Goal: Task Accomplishment & Management: Manage account settings

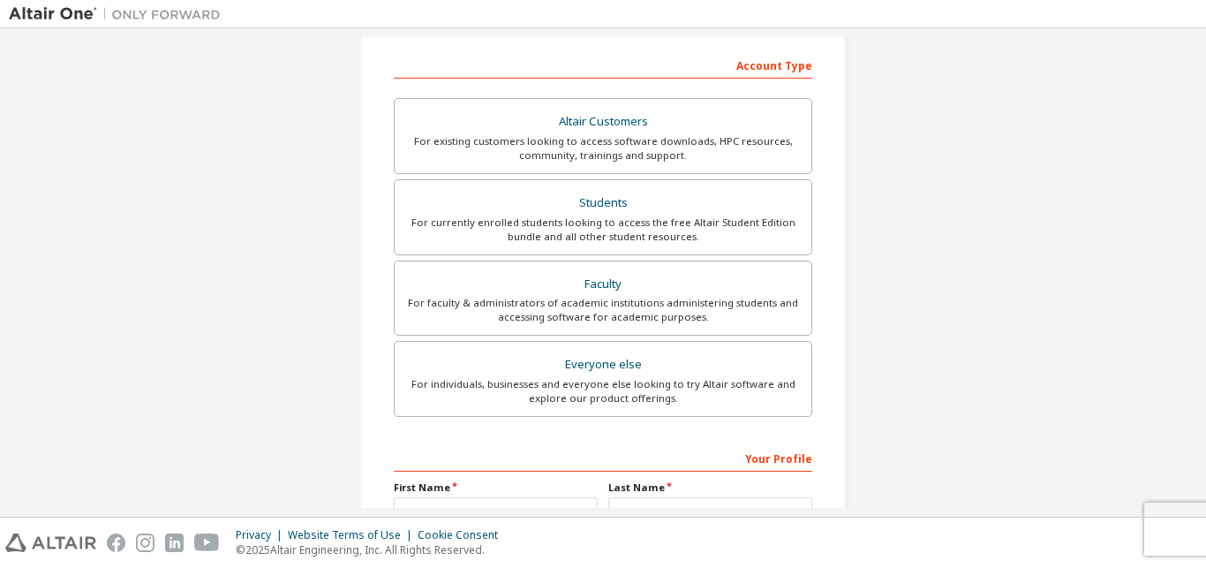
scroll to position [225, 0]
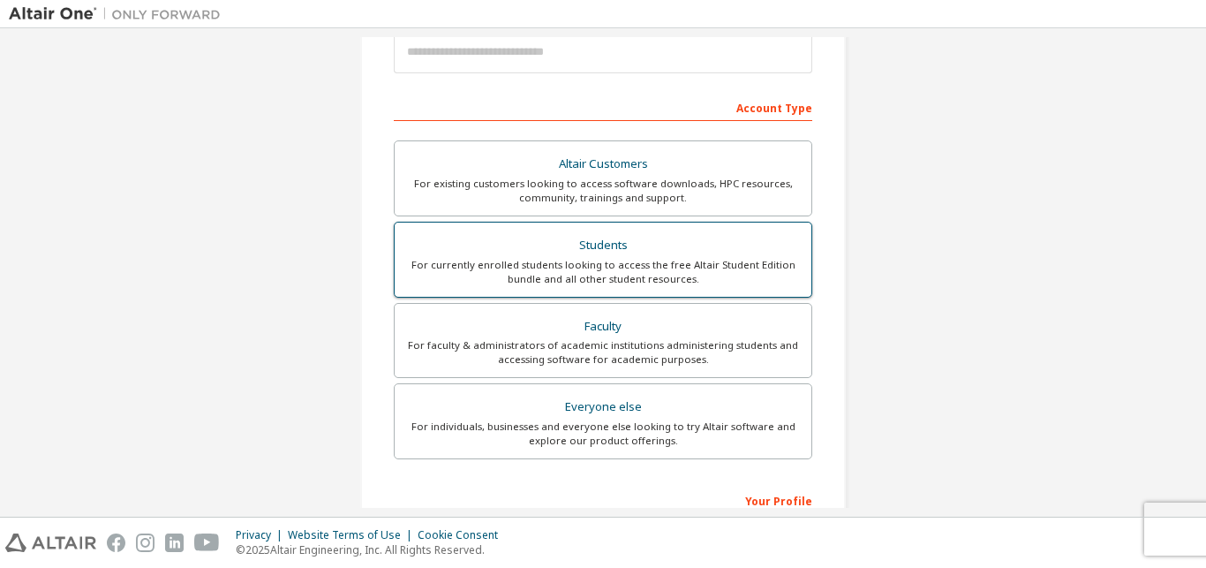
click at [765, 290] on label "Students For currently enrolled students looking to access the free Altair Stud…" at bounding box center [603, 260] width 418 height 76
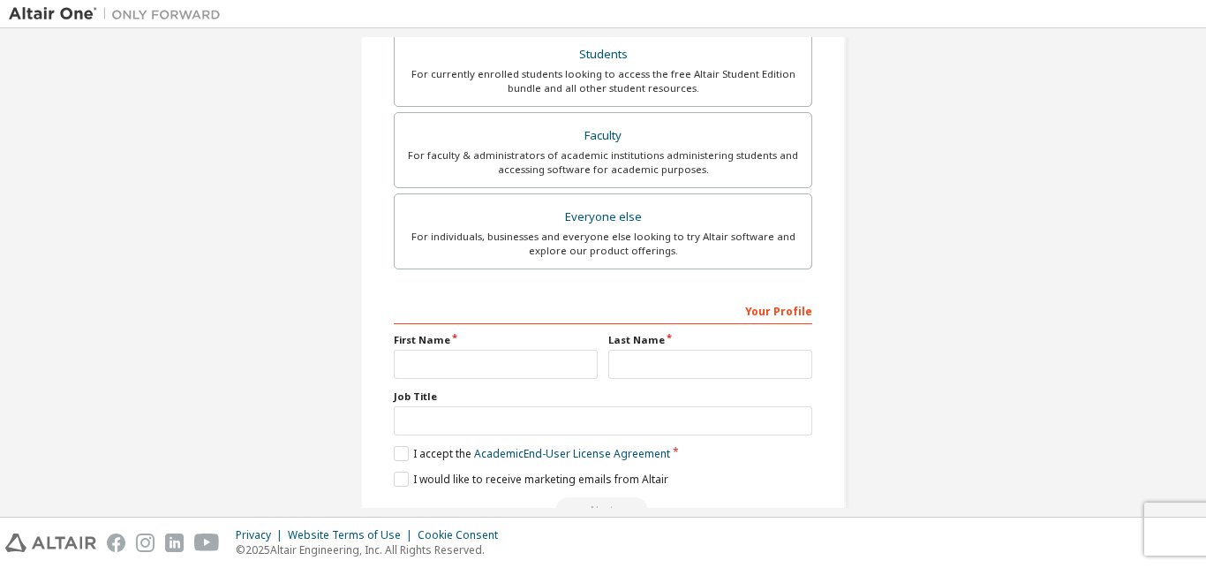
scroll to position [485, 0]
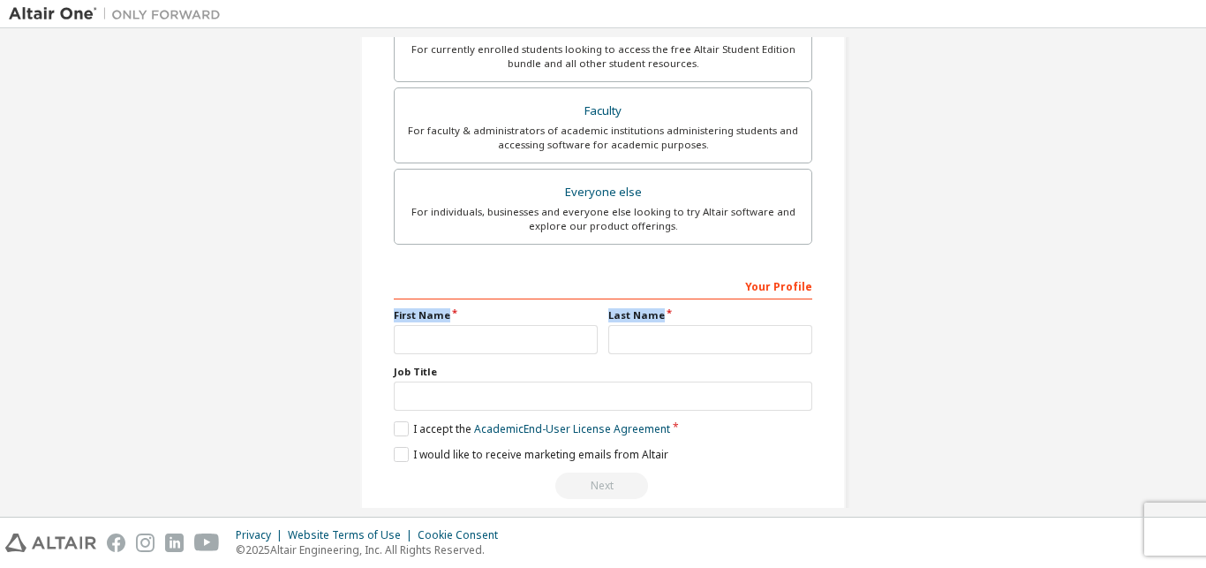
drag, startPoint x: 1203, startPoint y: 328, endPoint x: 1201, endPoint y: 275, distance: 53.0
click at [1201, 275] on div "Create an Altair One Account For Free Trials, Licenses, Downloads, Learning & D…" at bounding box center [603, 272] width 1206 height 488
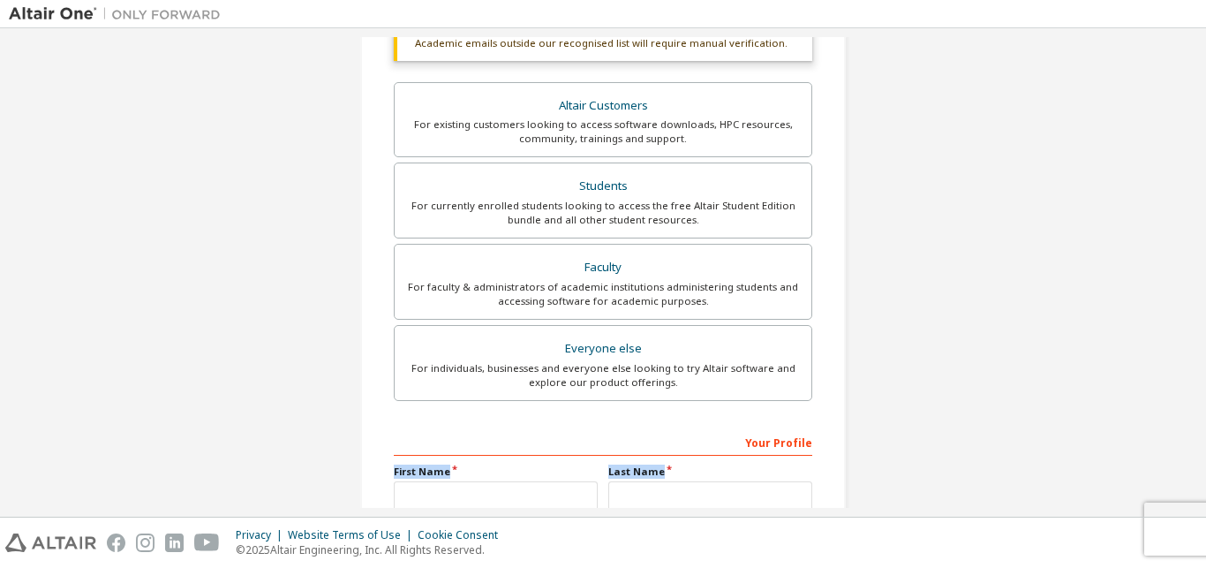
scroll to position [90, 0]
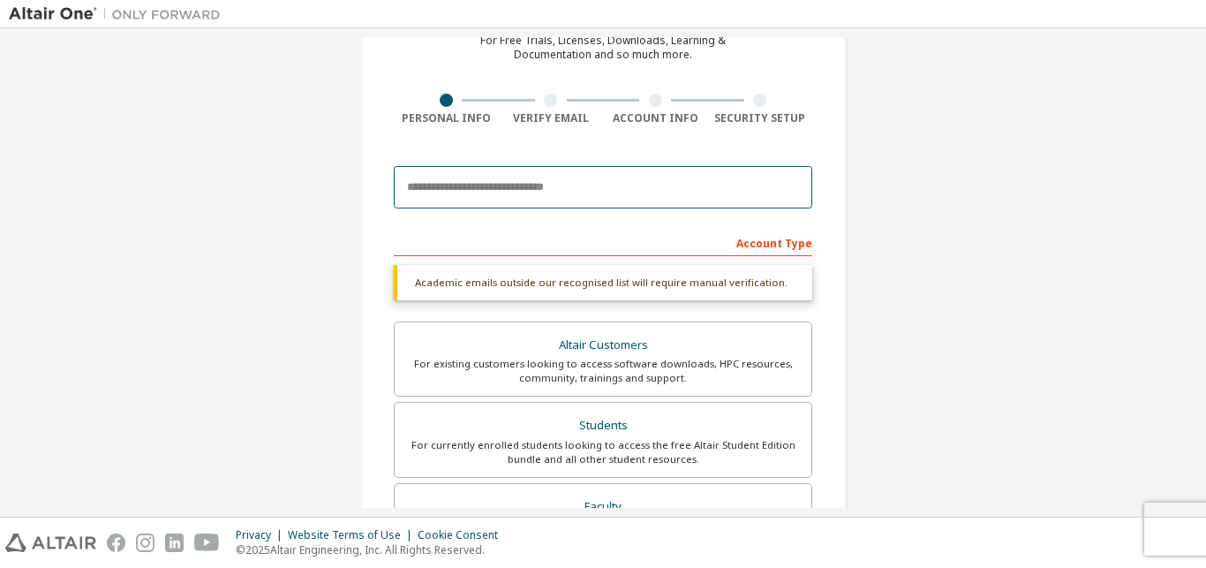
click at [455, 183] on input "email" at bounding box center [603, 187] width 418 height 42
paste input "**********"
type input "*"
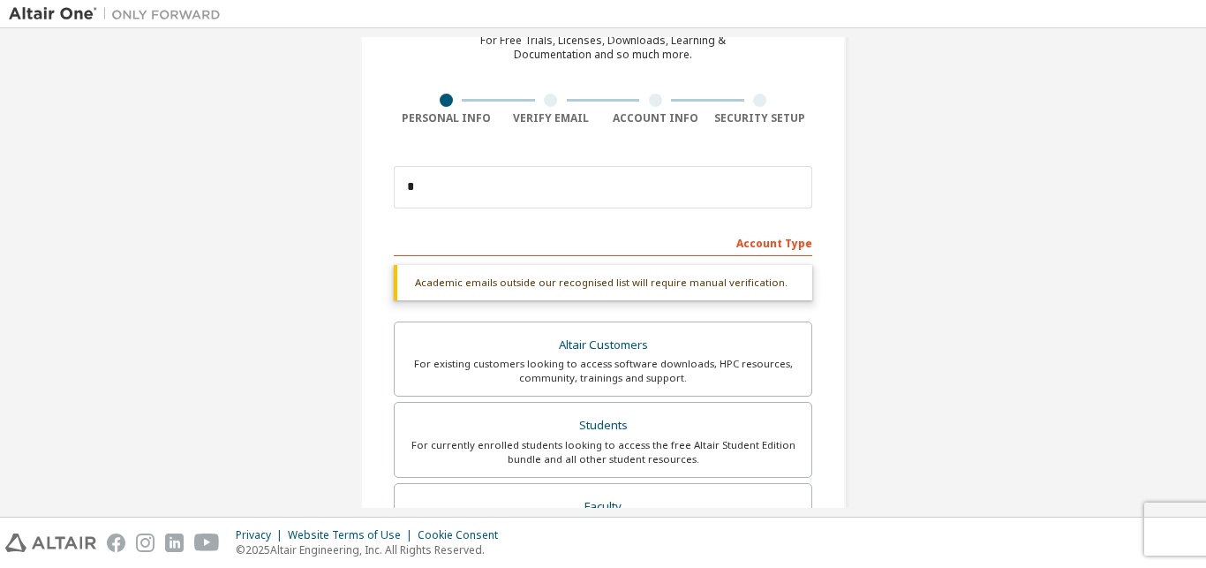
click at [506, 45] on div "For Free Trials, Licenses, Downloads, Learning & Documentation and so much more." at bounding box center [602, 48] width 245 height 28
click at [756, 221] on form "This is a federated email. No need to register a new account. You should be abl…" at bounding box center [603, 525] width 418 height 737
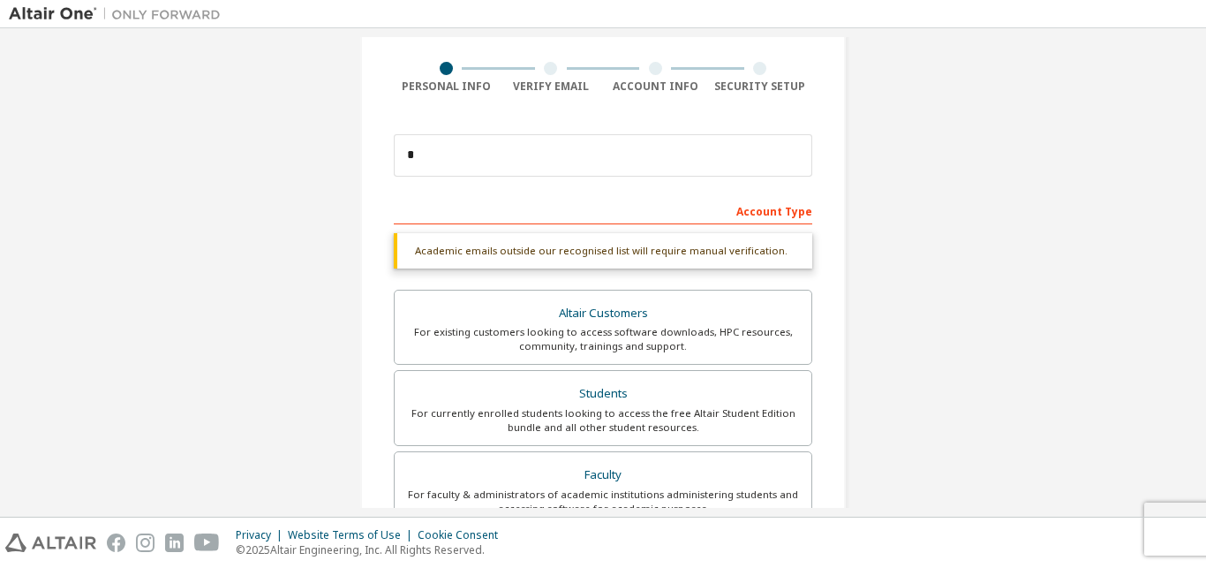
scroll to position [145, 0]
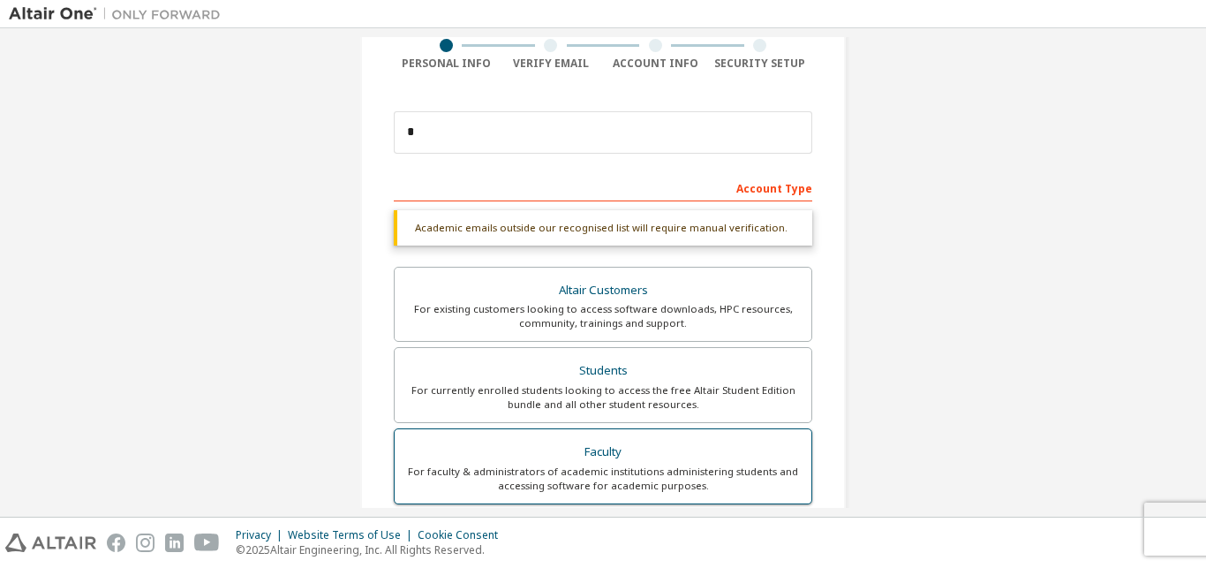
click at [469, 493] on label "Faculty For faculty & administrators of academic institutions administering stu…" at bounding box center [603, 466] width 418 height 76
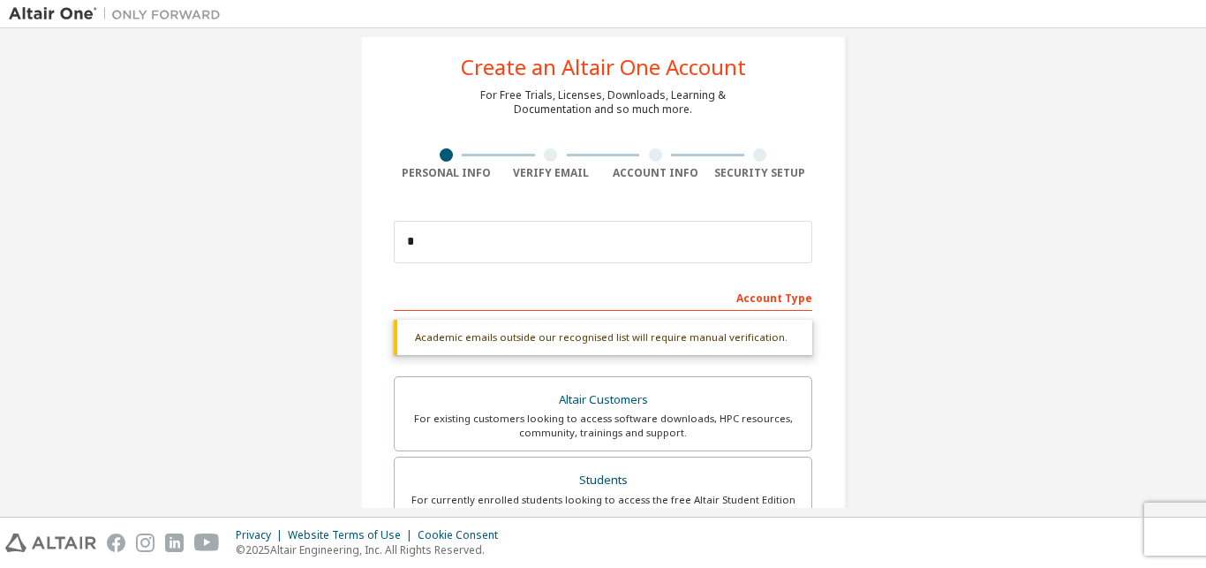
scroll to position [0, 0]
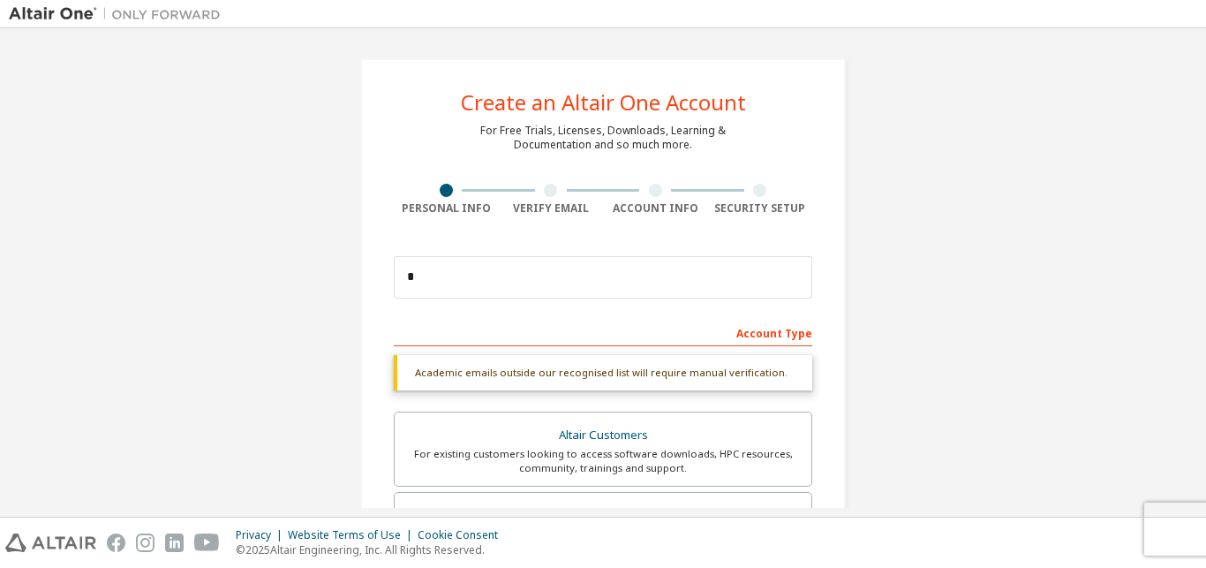
click at [390, 100] on div "Create an Altair One Account For Free Trials, Licenses, Downloads, Learning & D…" at bounding box center [602, 527] width 485 height 938
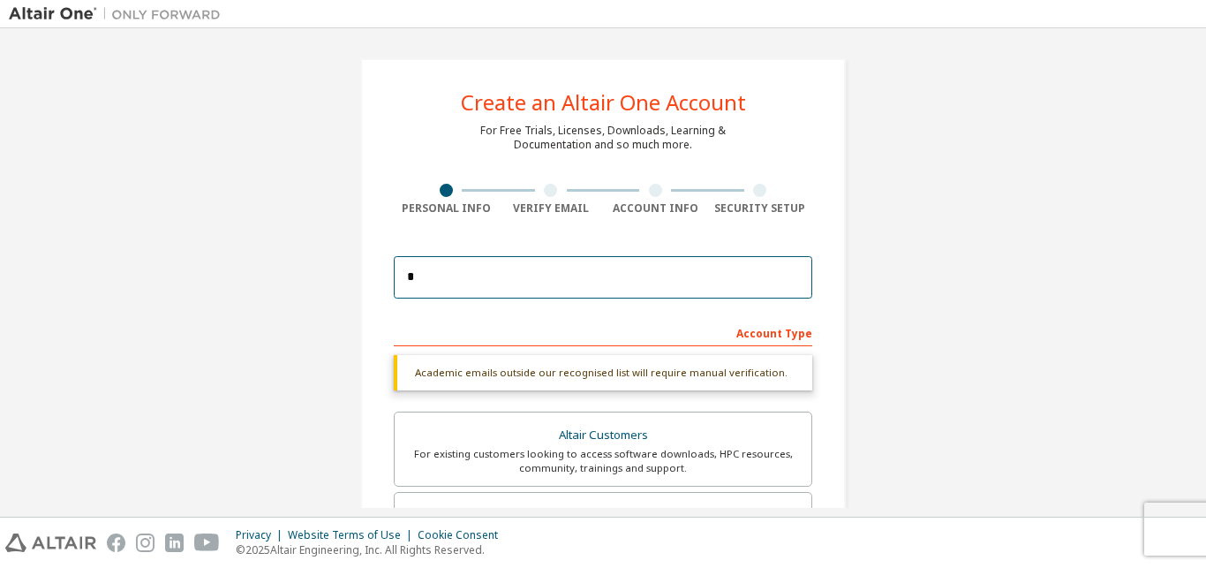
click at [448, 275] on input "*" at bounding box center [603, 277] width 418 height 42
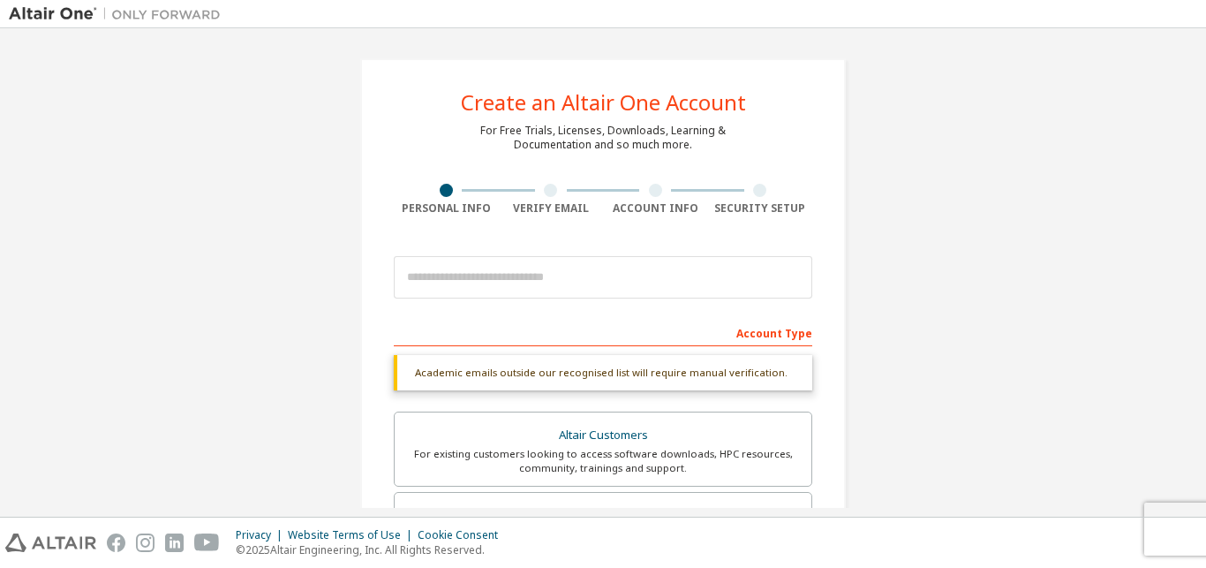
click at [347, 161] on div "Create an Altair One Account For Free Trials, Licenses, Downloads, Learning & D…" at bounding box center [603, 527] width 528 height 981
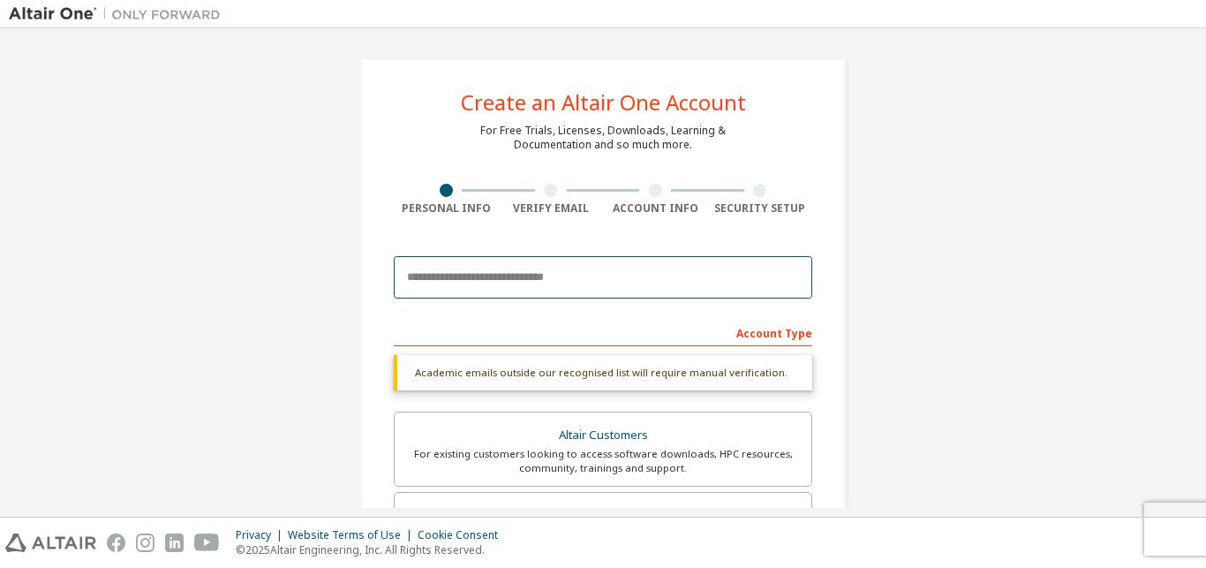
click at [424, 281] on input "email" at bounding box center [603, 277] width 418 height 42
paste input "**********"
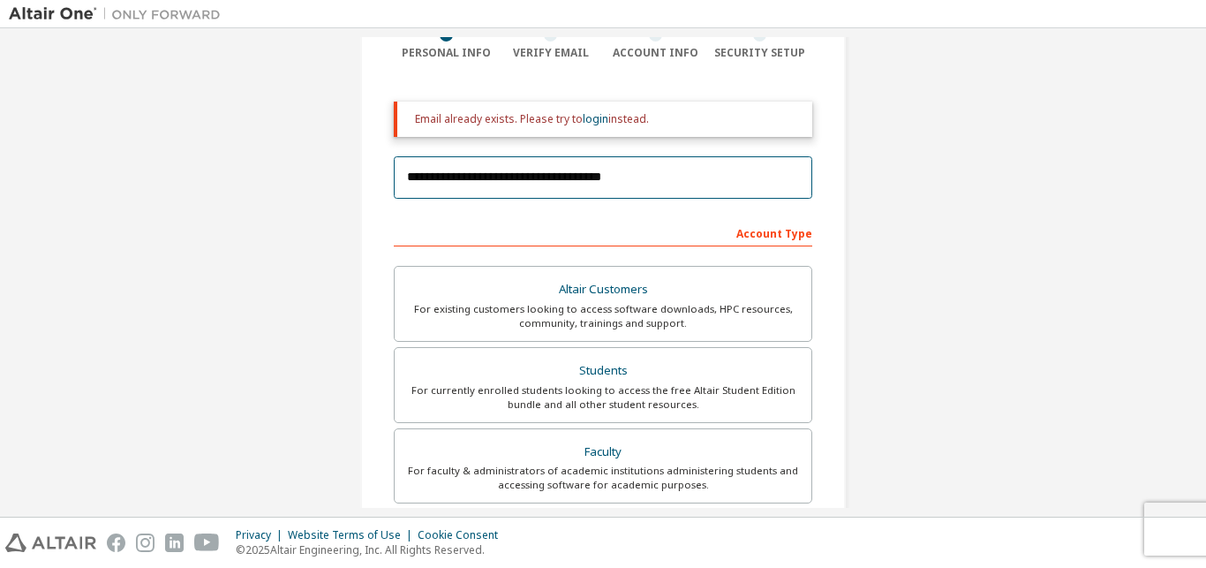
scroll to position [109, 0]
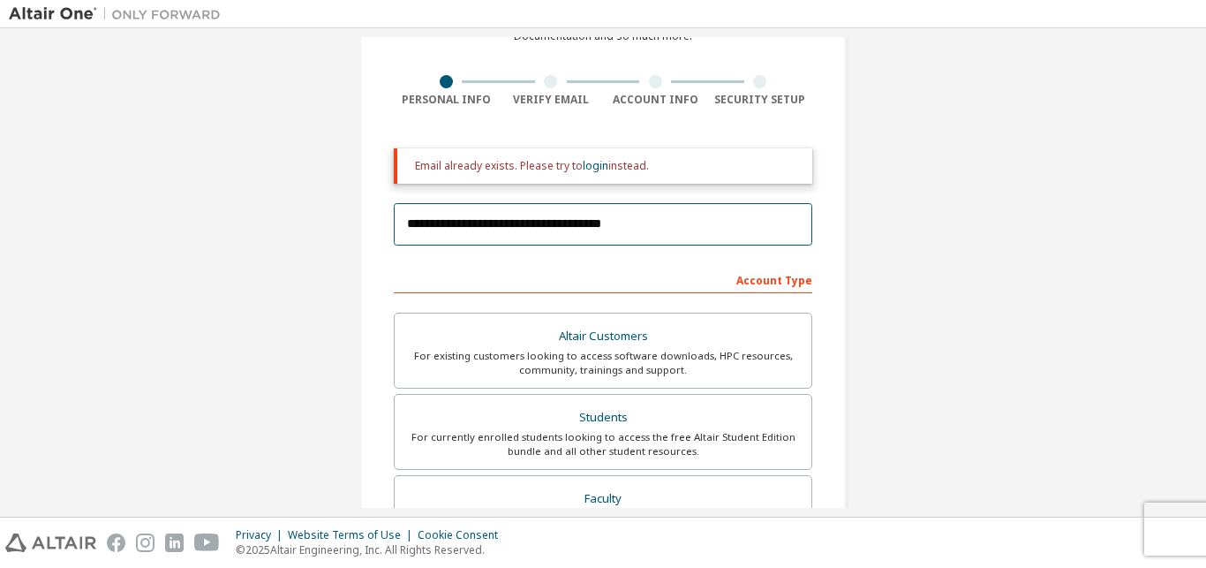
type input "**********"
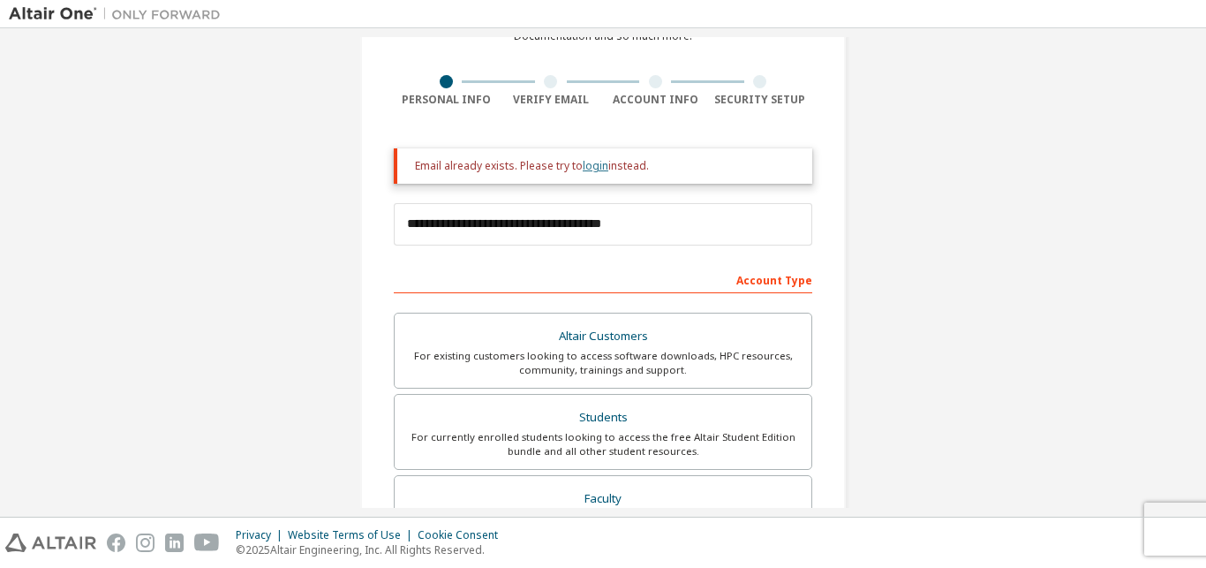
click at [587, 169] on link "login" at bounding box center [596, 165] width 26 height 15
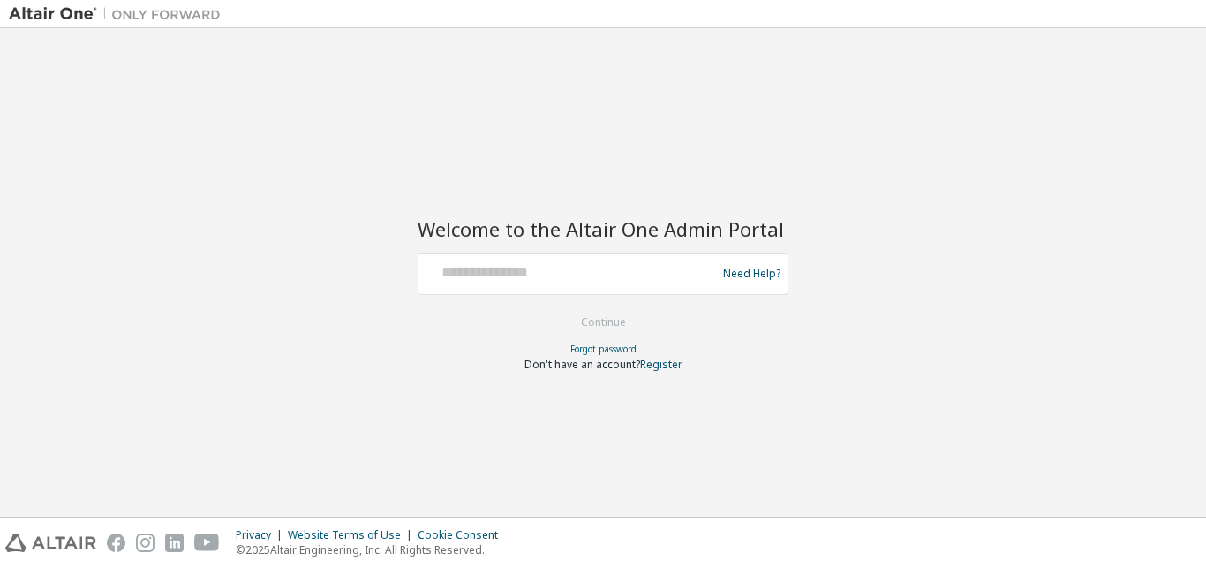
click at [553, 109] on div "Welcome to the Altair One Admin Portal Need Help? Please make sure that you pro…" at bounding box center [603, 272] width 1188 height 470
click at [117, 41] on div "Welcome to the Altair One Admin Portal Need Help? Please make sure that you pro…" at bounding box center [603, 272] width 1188 height 470
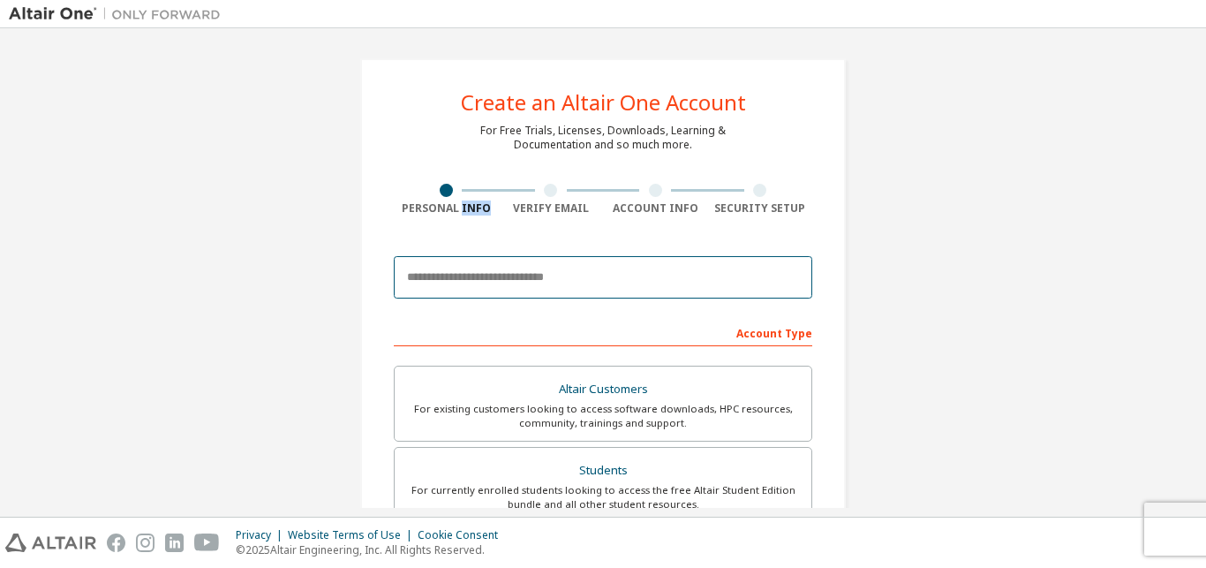
click at [504, 283] on input "email" at bounding box center [603, 277] width 418 height 42
paste input "**********"
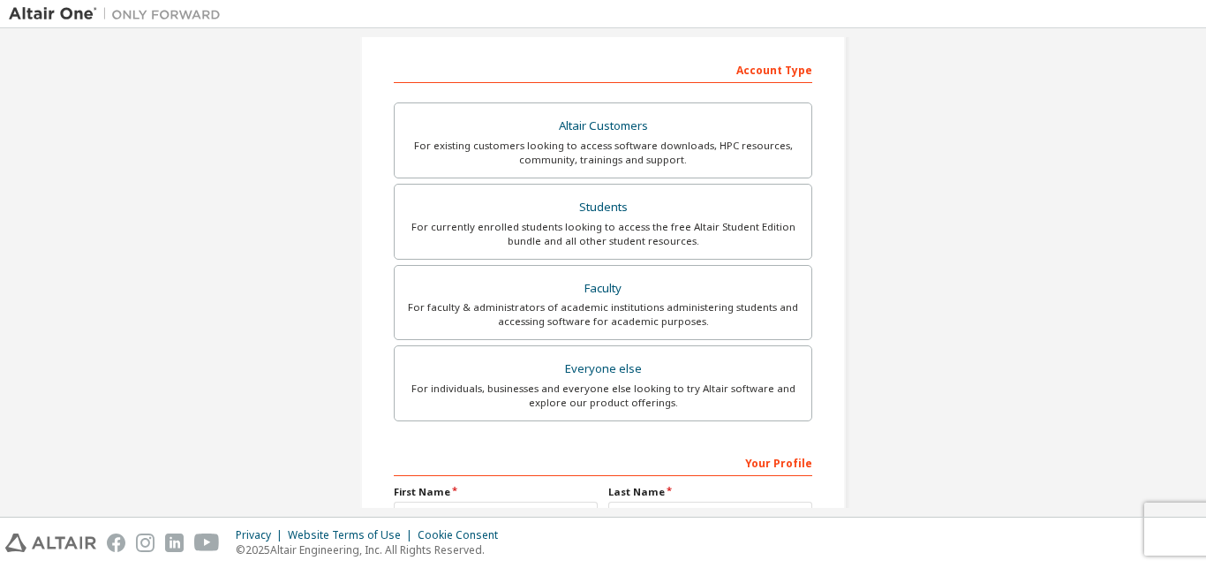
scroll to position [374, 0]
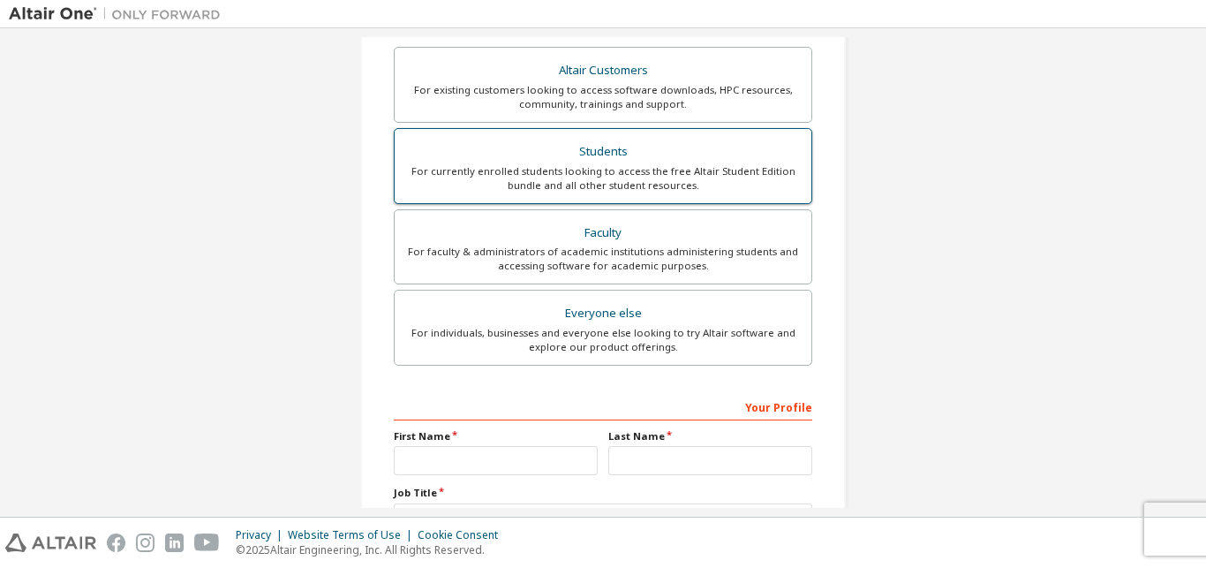
type input "**********"
click at [703, 169] on div "For currently enrolled students looking to access the free Altair Student Editi…" at bounding box center [602, 178] width 395 height 28
click at [451, 444] on div "First Name" at bounding box center [495, 452] width 215 height 46
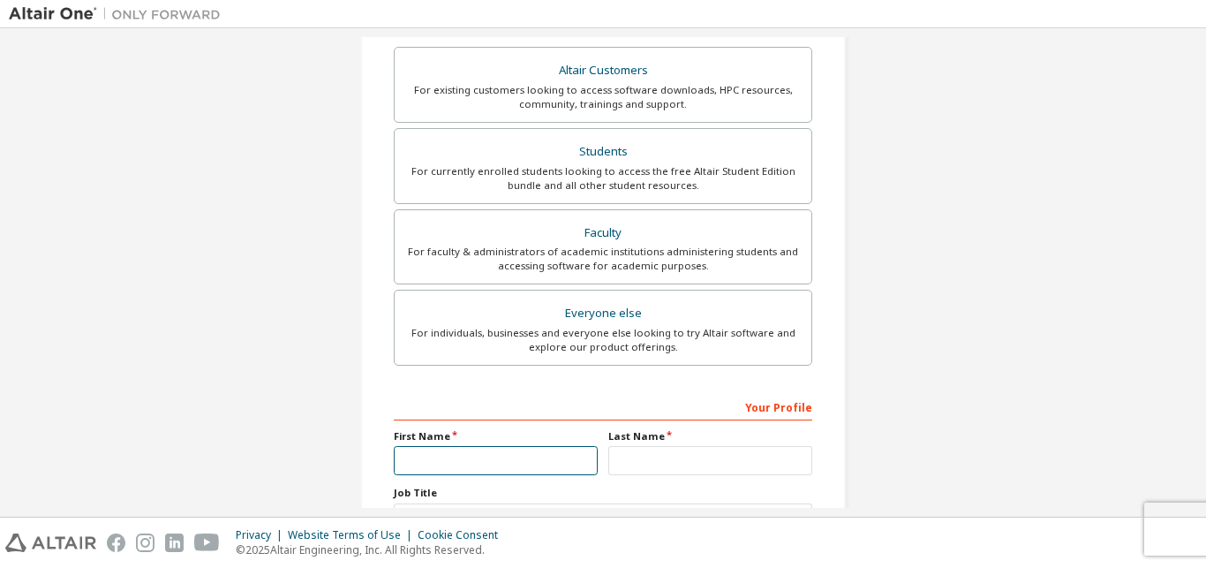
click at [445, 460] on input "text" at bounding box center [496, 460] width 204 height 29
click at [413, 465] on input "*******" at bounding box center [496, 460] width 204 height 29
type input "******"
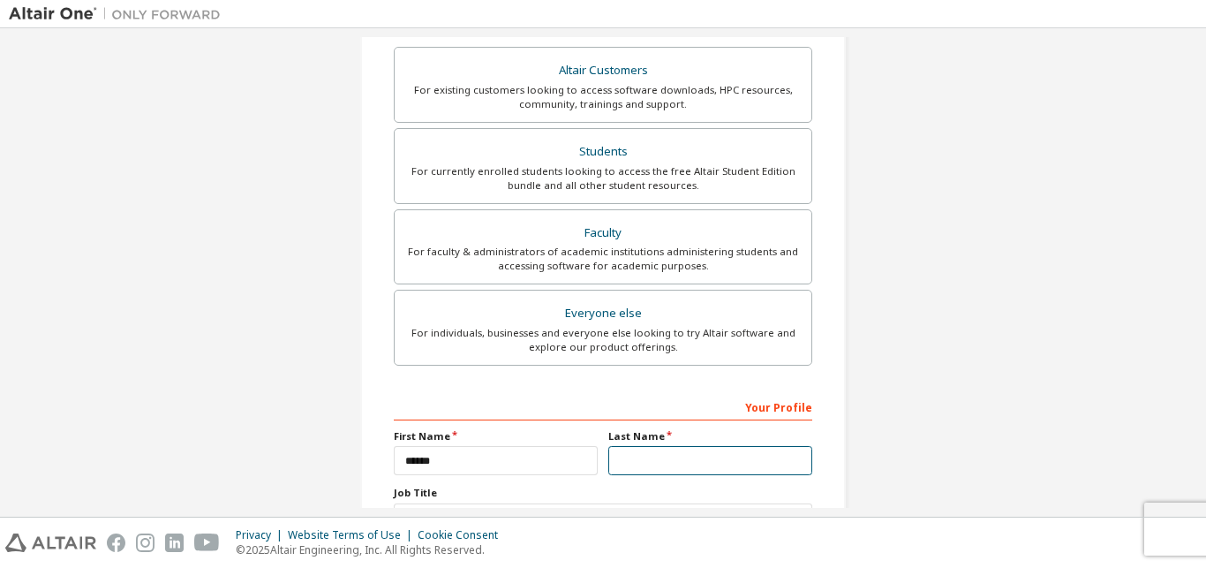
click at [631, 448] on input "text" at bounding box center [710, 460] width 204 height 29
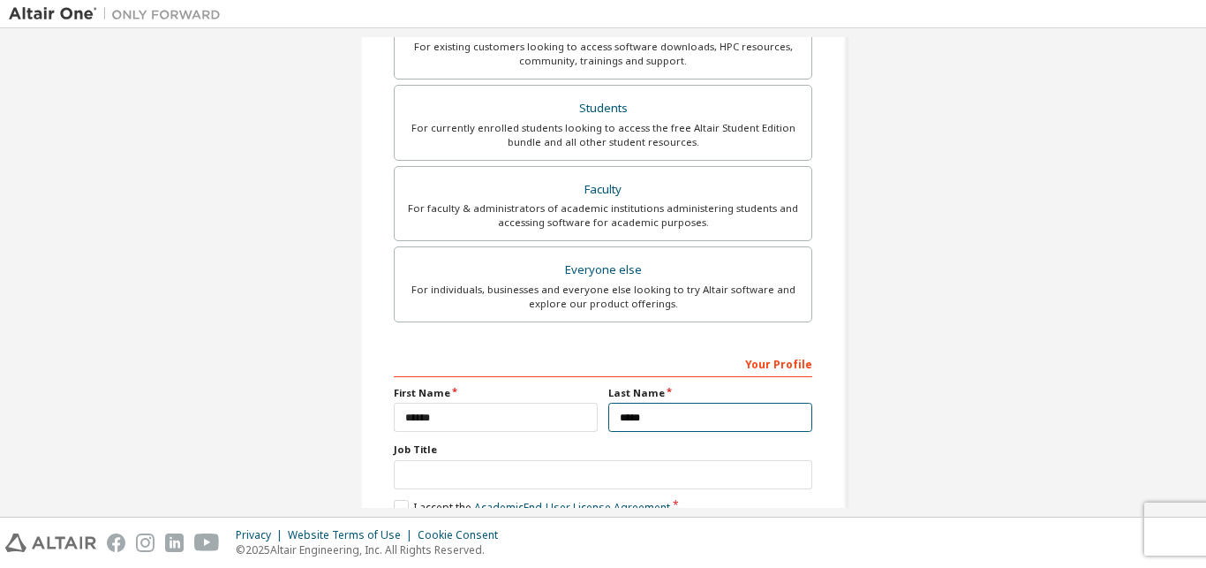
scroll to position [431, 0]
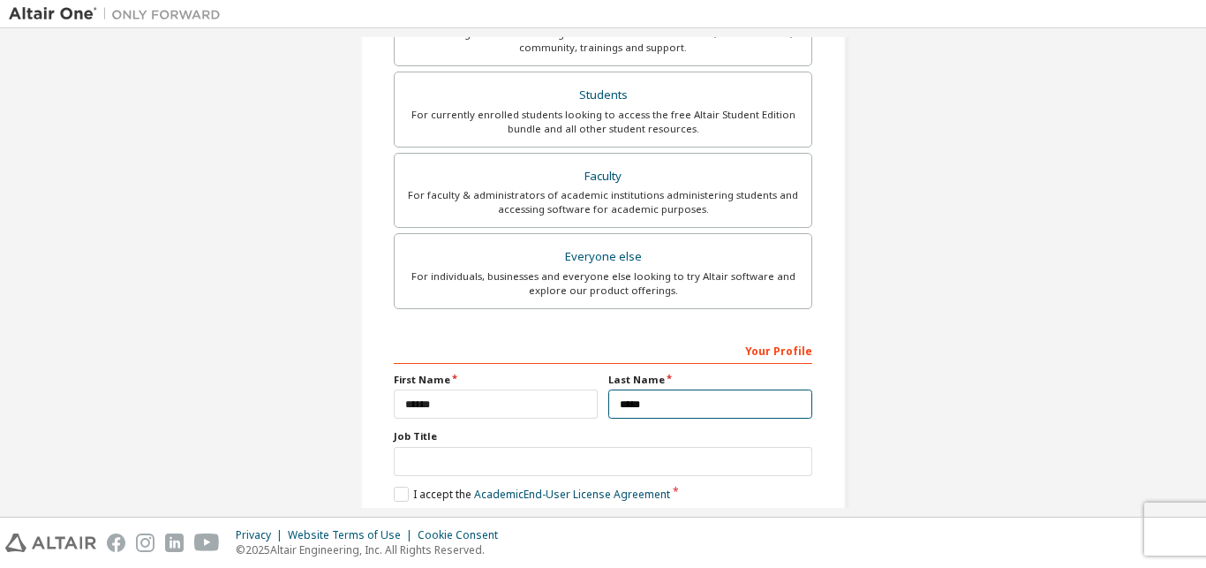
type input "*****"
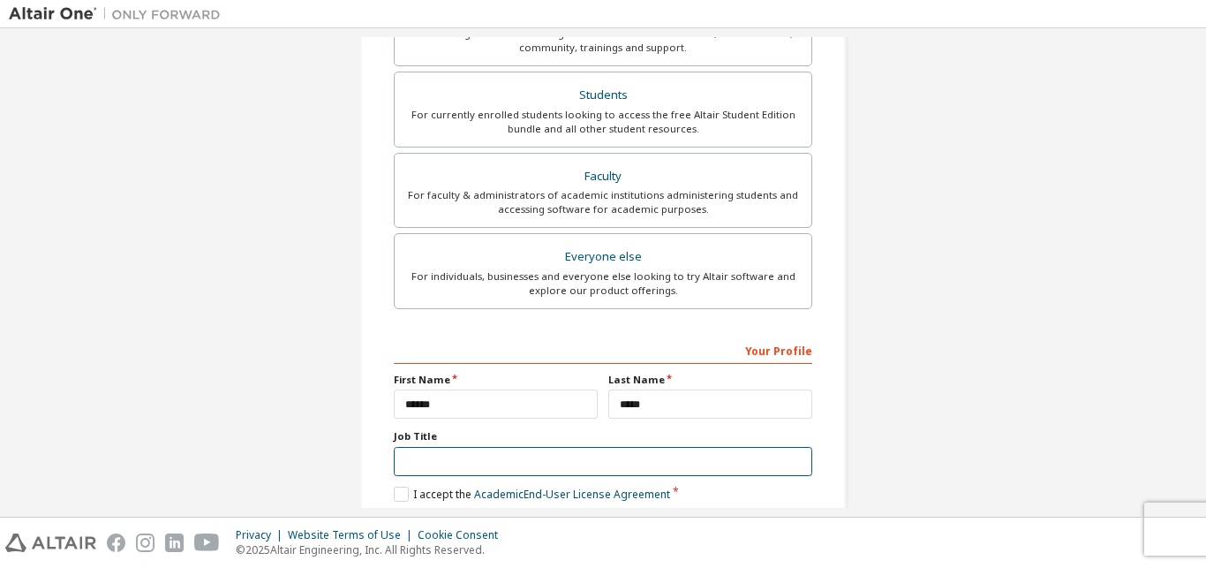
click at [501, 458] on input "text" at bounding box center [603, 461] width 418 height 29
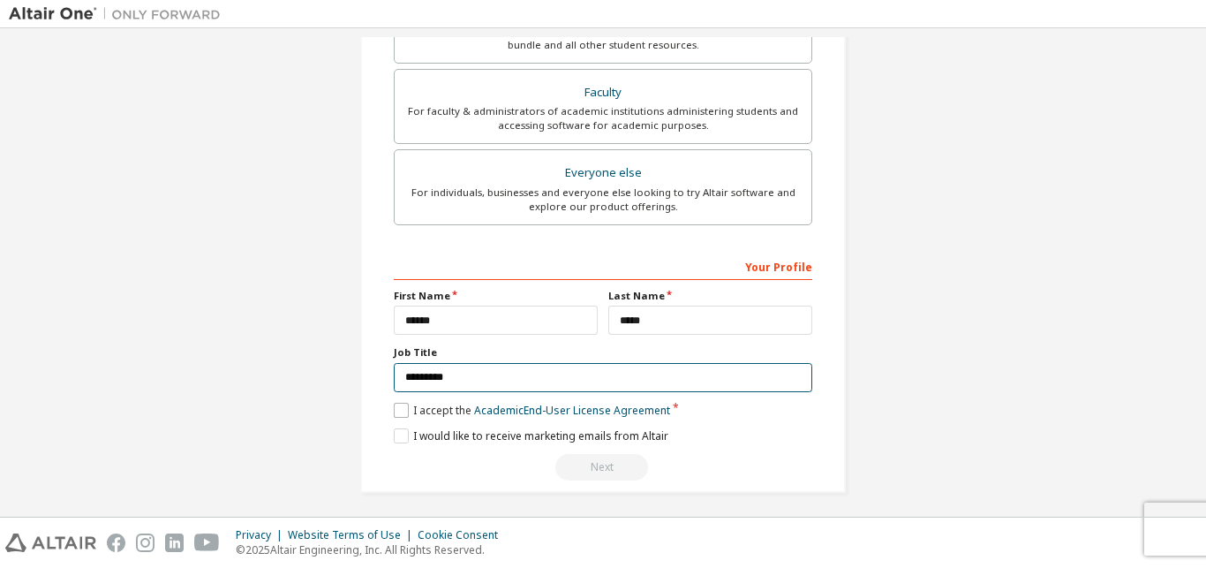
type input "*********"
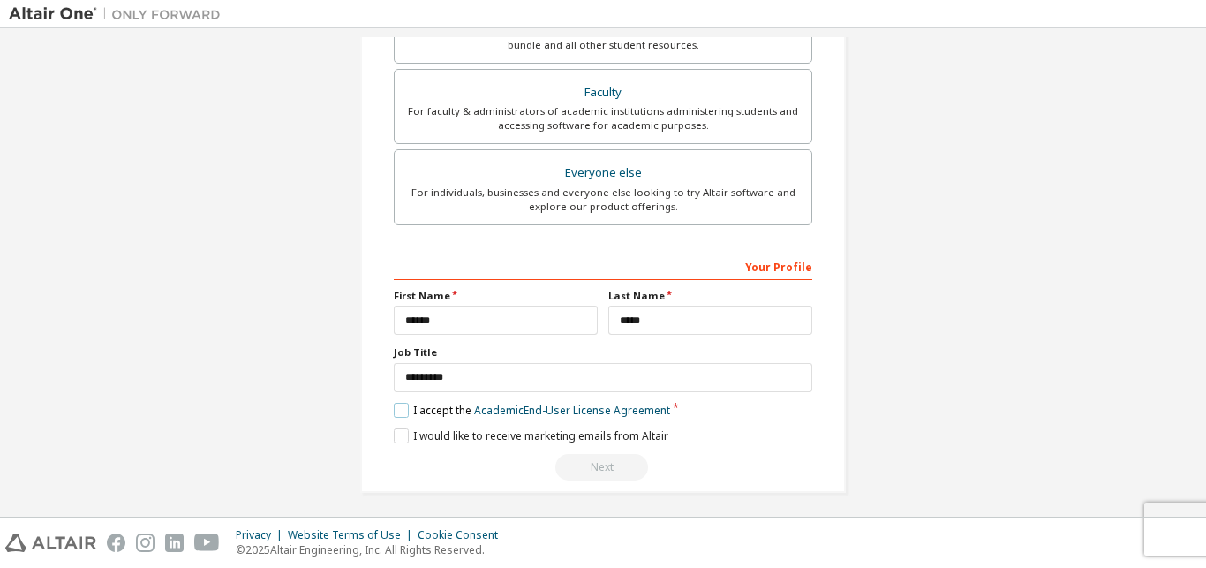
click at [394, 411] on label "I accept the Academic End-User License Agreement" at bounding box center [532, 410] width 276 height 15
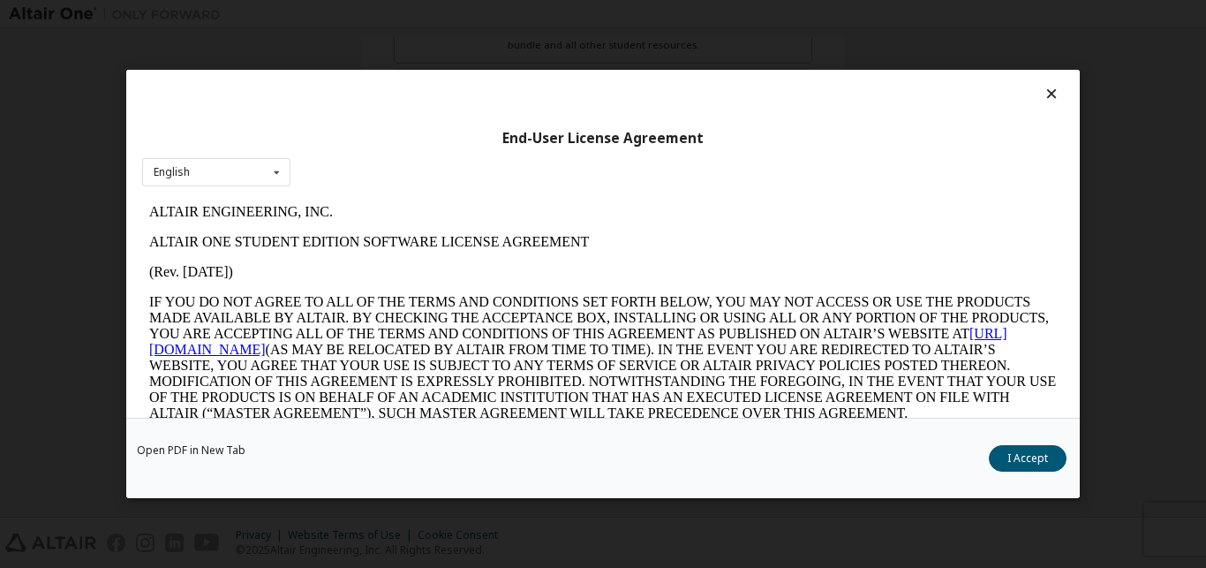
scroll to position [0, 0]
click at [696, 390] on p "IF YOU DO NOT AGREE TO ALL OF THE TERMS AND CONDITIONS SET FORTH BELOW, YOU MAY…" at bounding box center [602, 357] width 907 height 127
click at [1028, 449] on button "I Accept" at bounding box center [1028, 458] width 78 height 26
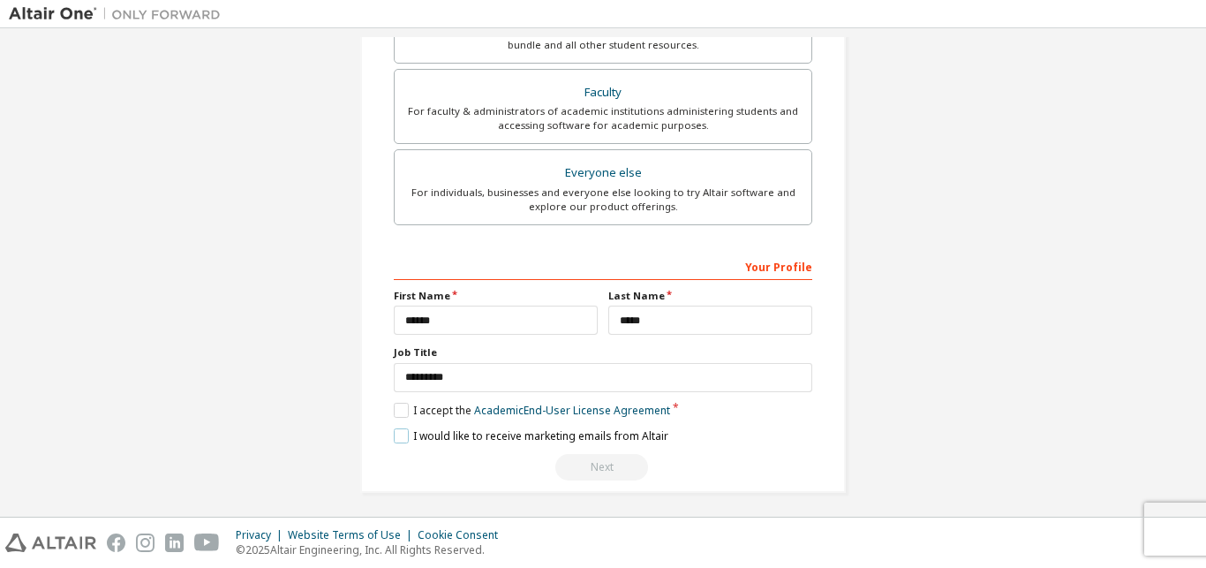
click at [394, 433] on label "I would like to receive marketing emails from Altair" at bounding box center [531, 435] width 275 height 15
click at [637, 431] on label "I would like to receive marketing emails from Altair" at bounding box center [531, 435] width 275 height 15
click at [395, 440] on label "I would like to receive marketing emails from Altair" at bounding box center [531, 435] width 275 height 15
click at [555, 440] on label "I would like to receive marketing emails from Altair" at bounding box center [531, 435] width 275 height 15
click at [394, 433] on label "I would like to receive marketing emails from Altair" at bounding box center [531, 435] width 275 height 15
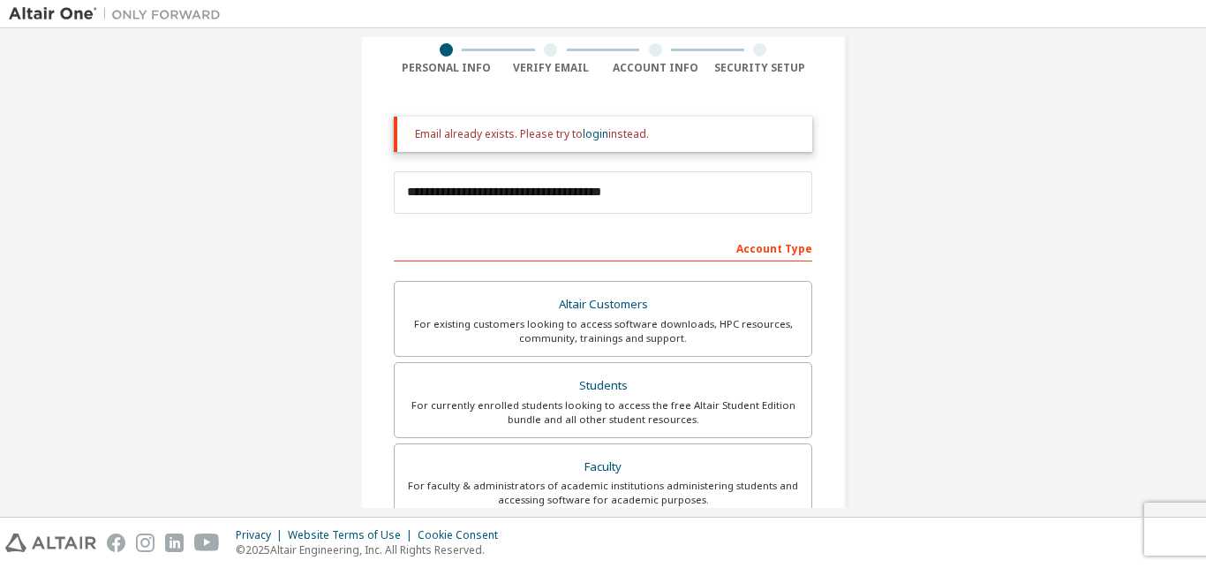
scroll to position [117, 0]
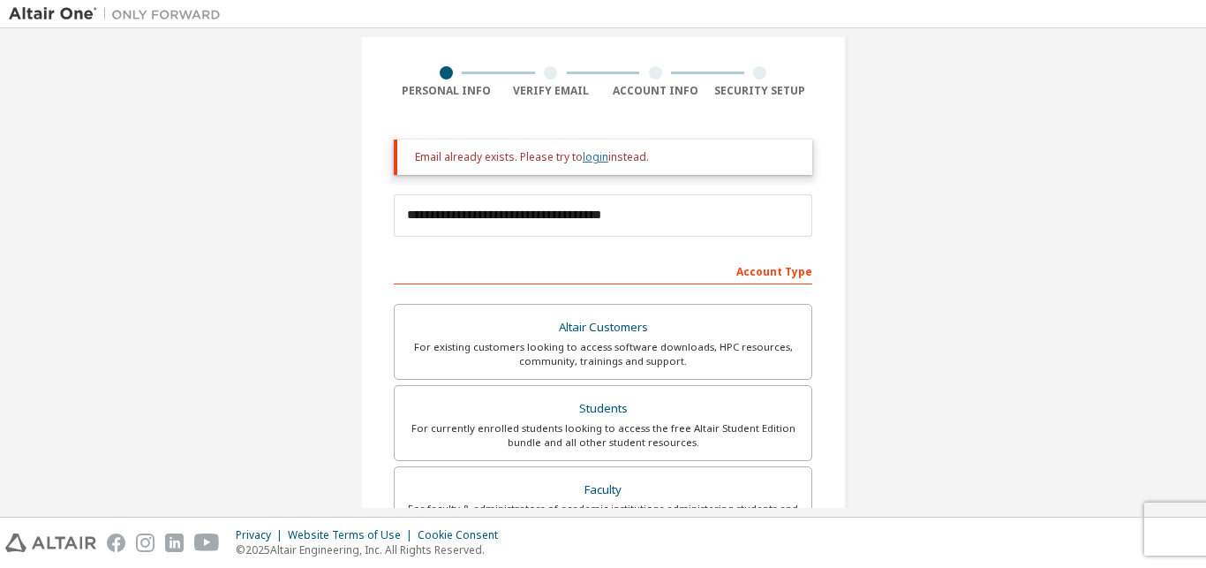
click at [583, 160] on link "login" at bounding box center [596, 156] width 26 height 15
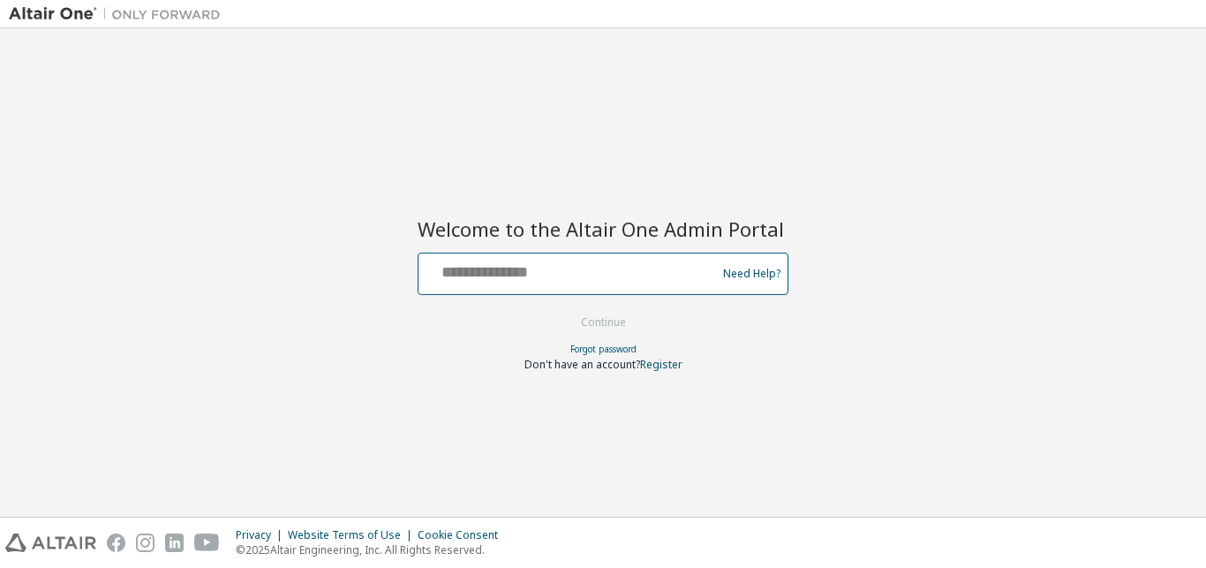
click at [471, 279] on input "text" at bounding box center [569, 270] width 289 height 26
paste input "**********"
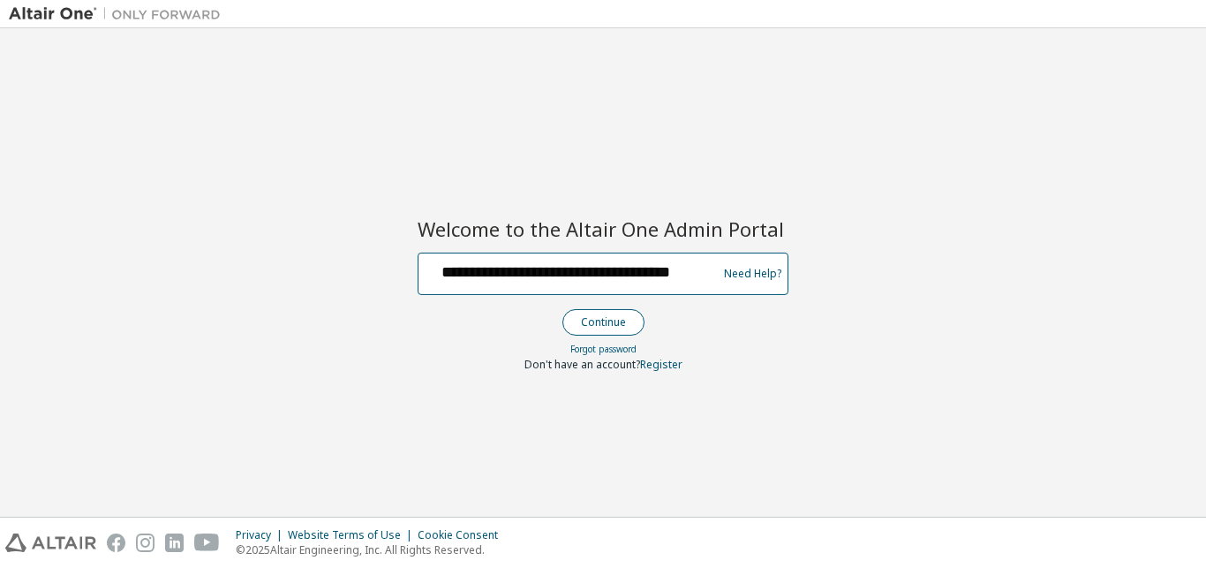
type input "**********"
click at [591, 326] on button "Continue" at bounding box center [603, 322] width 82 height 26
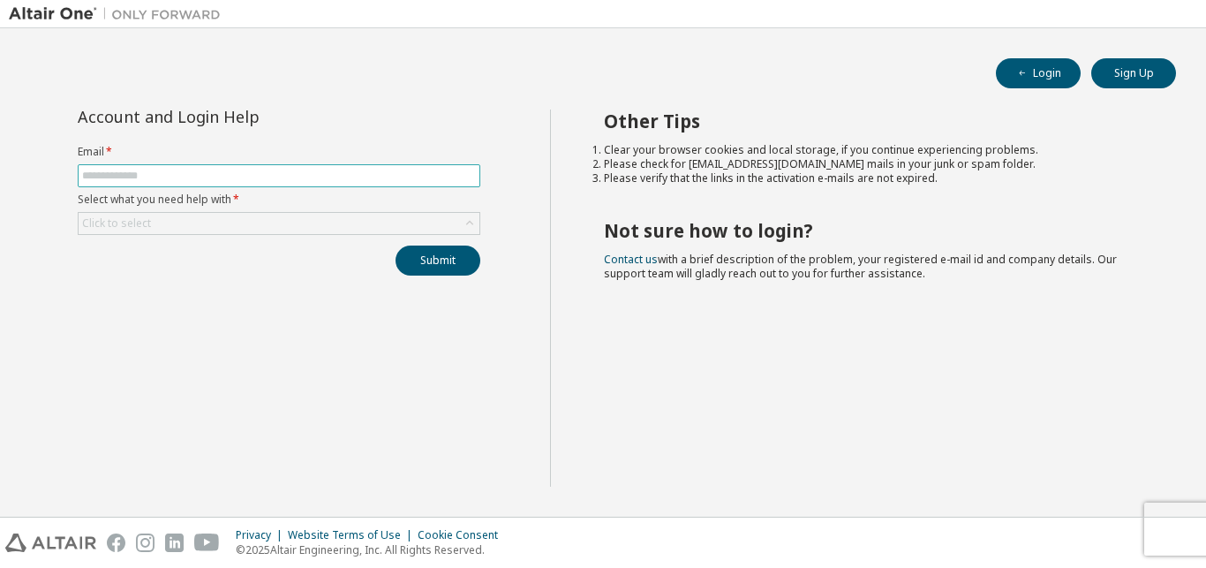
click at [189, 171] on input "text" at bounding box center [279, 176] width 394 height 14
click at [176, 174] on input "text" at bounding box center [279, 176] width 394 height 14
paste input "**********"
type input "**********"
click at [171, 250] on div "Submit" at bounding box center [279, 260] width 403 height 30
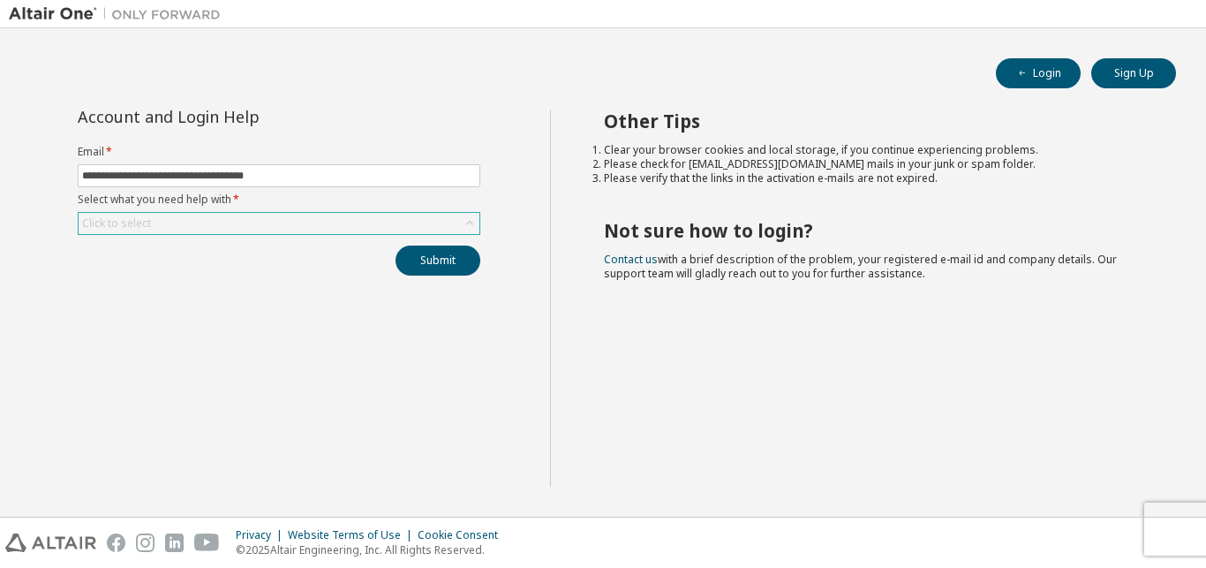
click at [176, 221] on div "Click to select" at bounding box center [279, 223] width 401 height 21
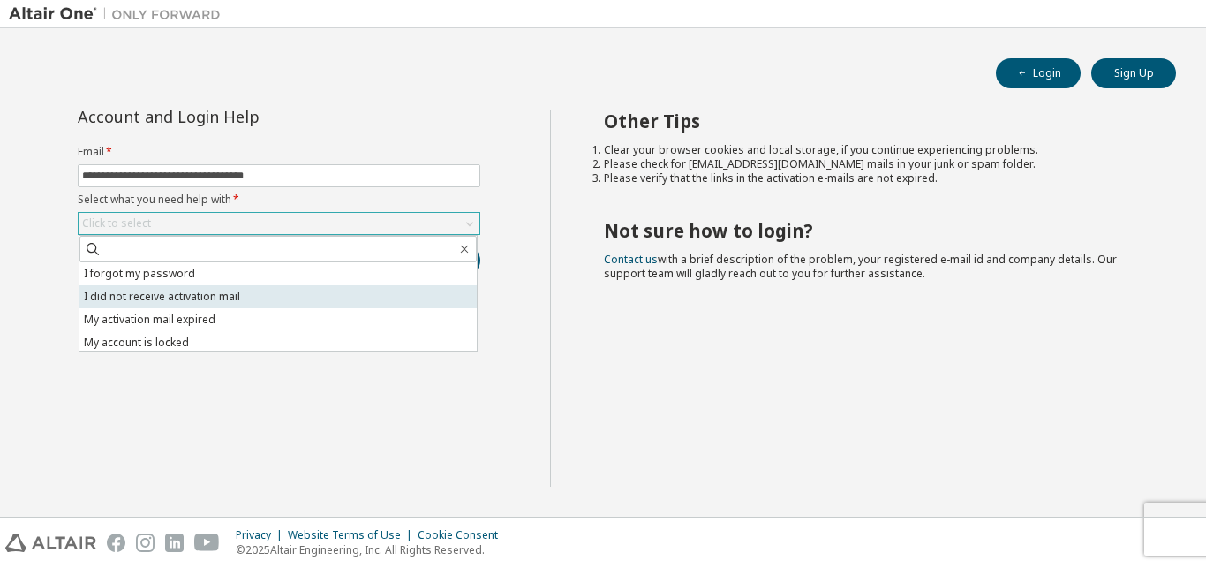
click at [419, 290] on li "I did not receive activation mail" at bounding box center [277, 296] width 397 height 23
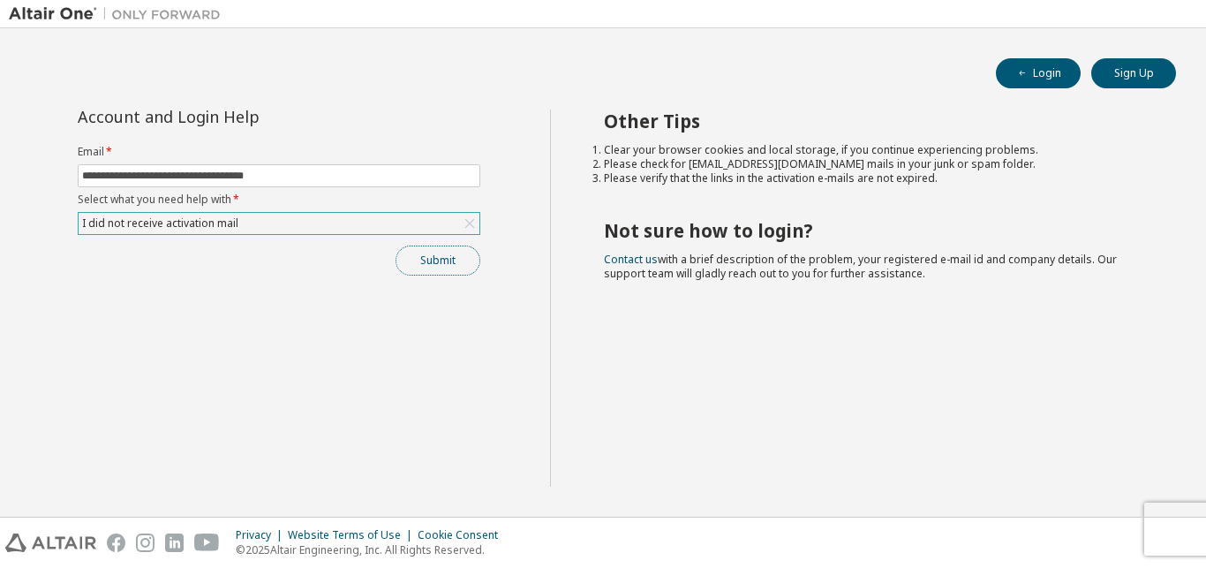
click at [444, 260] on button "Submit" at bounding box center [437, 260] width 85 height 30
click at [450, 222] on div "I did not receive activation mail" at bounding box center [279, 223] width 401 height 21
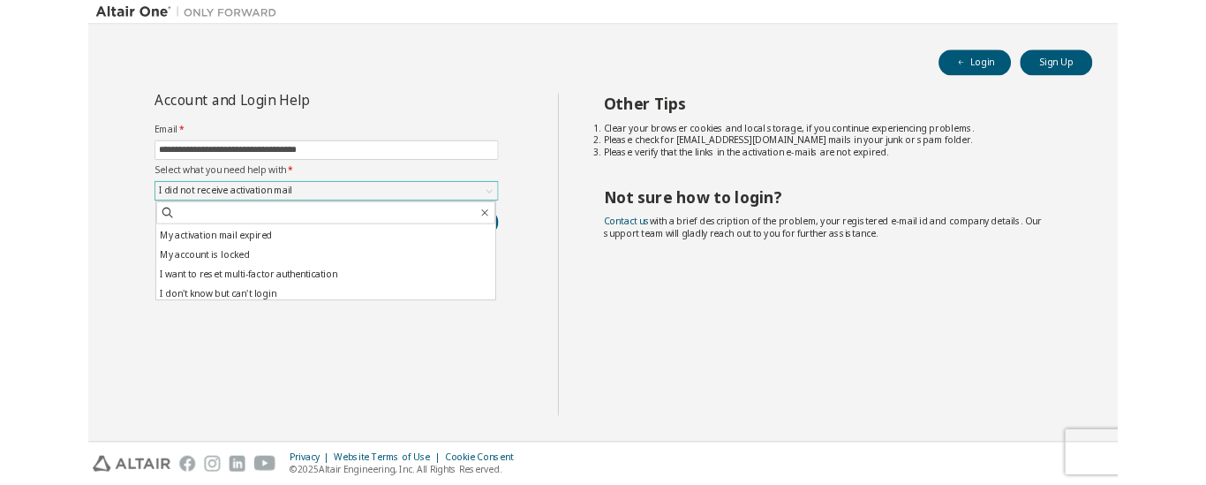
scroll to position [49, 0]
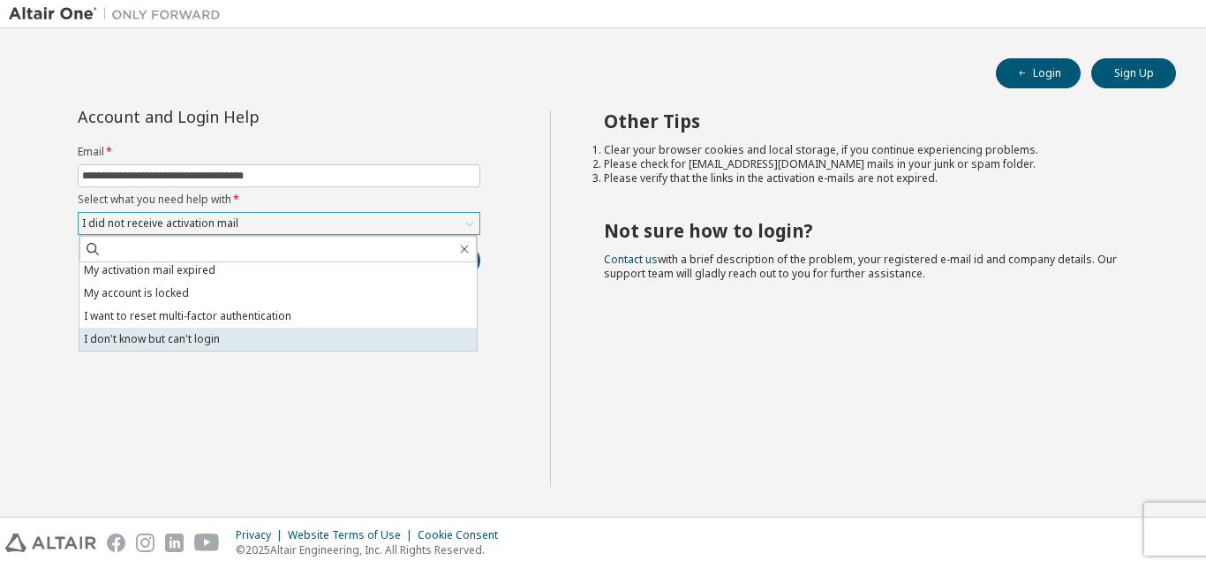
click at [380, 343] on li "I don't know but can't login" at bounding box center [277, 338] width 397 height 23
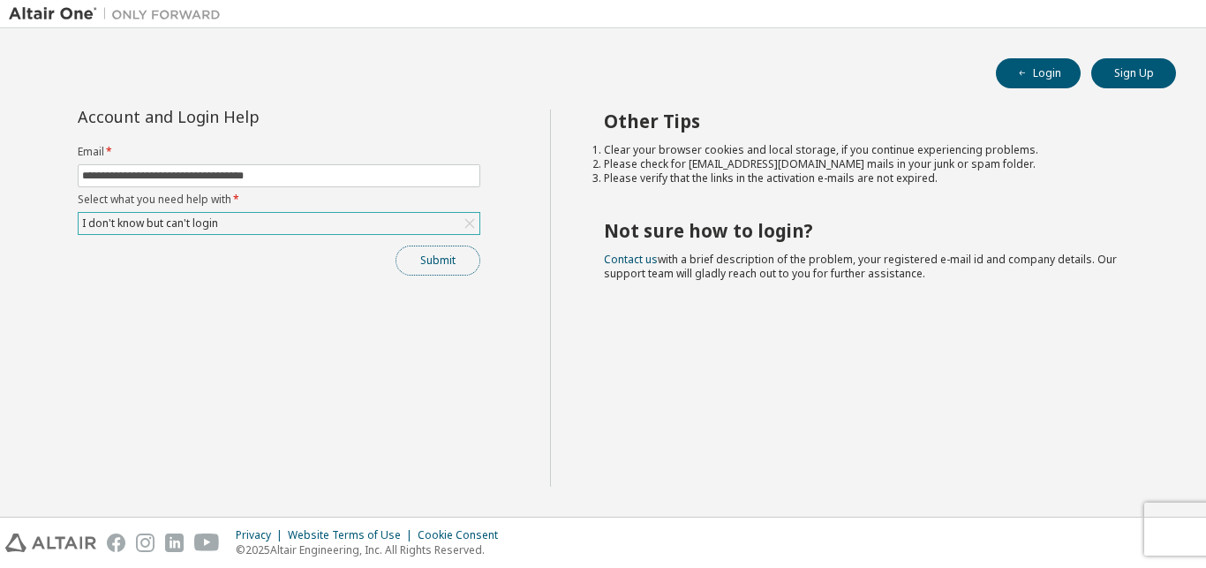
click at [442, 261] on button "Submit" at bounding box center [437, 260] width 85 height 30
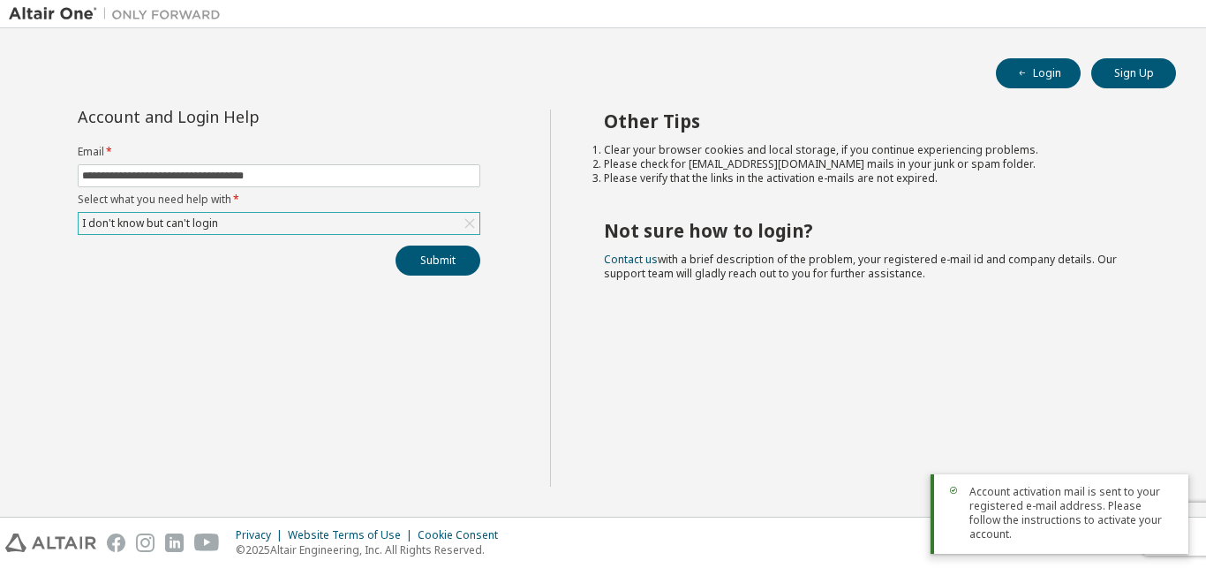
click at [865, 239] on h2 "Not sure how to login?" at bounding box center [874, 230] width 541 height 23
